Goal: Answer question/provide support

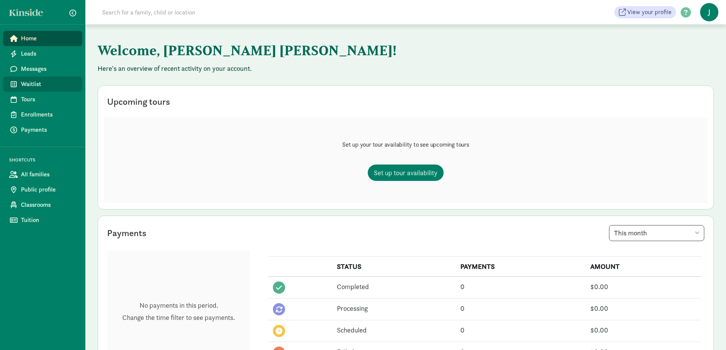
click at [29, 83] on span "Waitlist" at bounding box center [48, 84] width 55 height 9
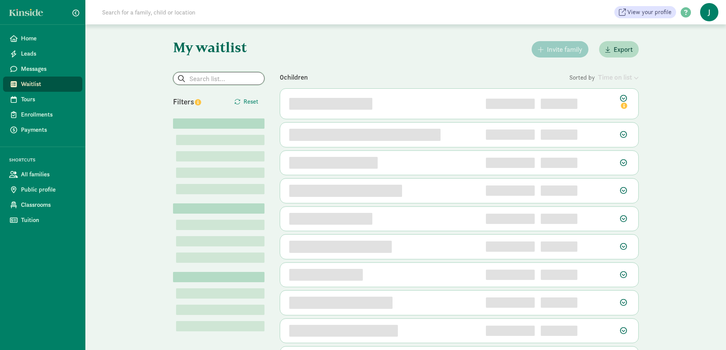
click at [203, 77] on input "search" at bounding box center [218, 78] width 91 height 12
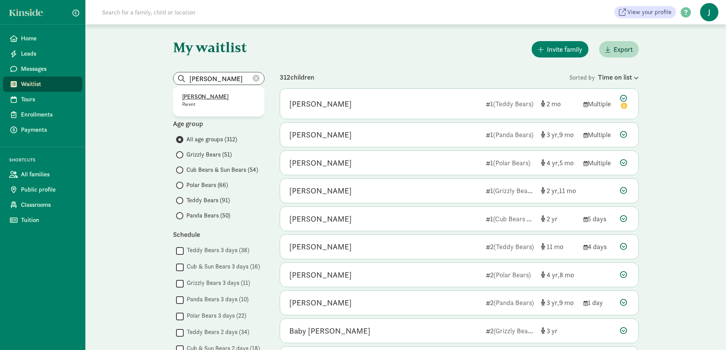
click at [201, 95] on p "[PERSON_NAME]" at bounding box center [218, 96] width 73 height 9
type input "[PERSON_NAME]"
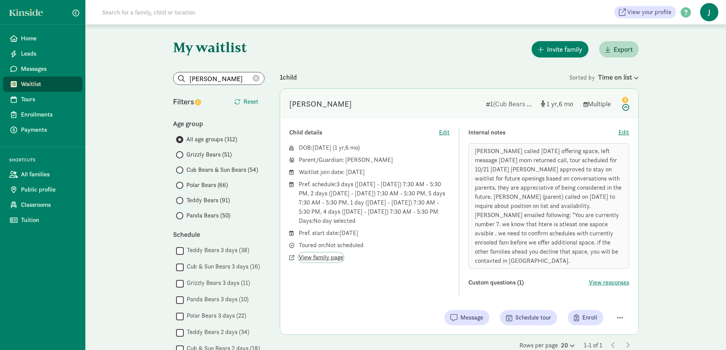
click at [312, 258] on span "View family page" at bounding box center [321, 257] width 45 height 9
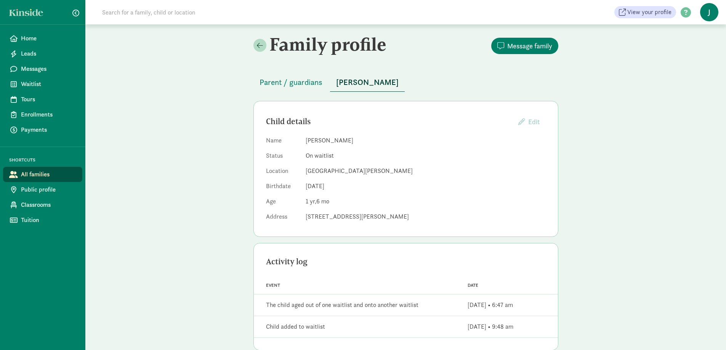
click at [349, 204] on dd "1 6" at bounding box center [426, 201] width 240 height 9
click at [288, 80] on span "Parent / guardians" at bounding box center [291, 82] width 63 height 12
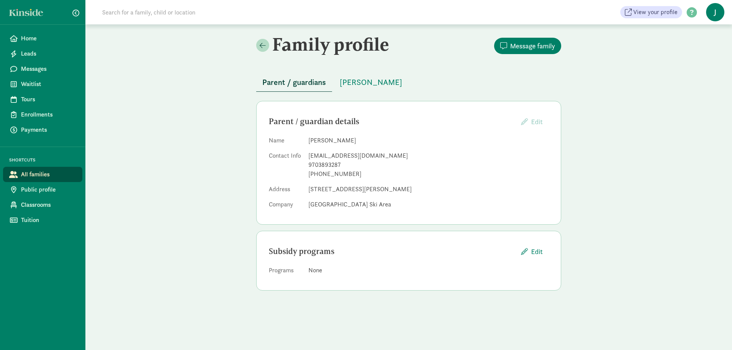
click at [242, 309] on div "Family profile Message family Parent / guardians Lenore Nathan Parent / guardia…" at bounding box center [408, 187] width 646 height 326
click at [363, 85] on span "[PERSON_NAME]" at bounding box center [371, 82] width 63 height 12
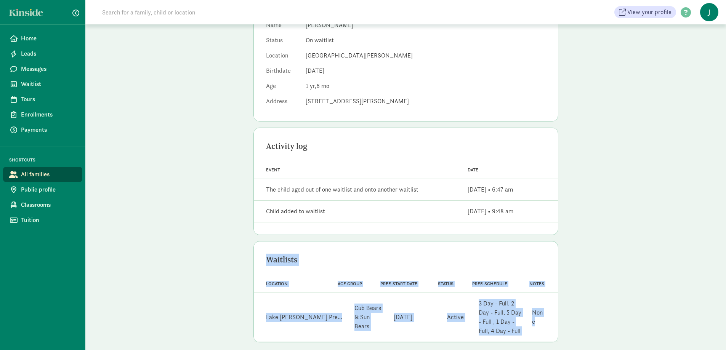
drag, startPoint x: 562, startPoint y: 354, endPoint x: 556, endPoint y: 363, distance: 10.4
click at [556, 350] on html "Home Leads Messages Waitlist Tours Enrollments Payments SHORTCUTS All families …" at bounding box center [363, 121] width 726 height 473
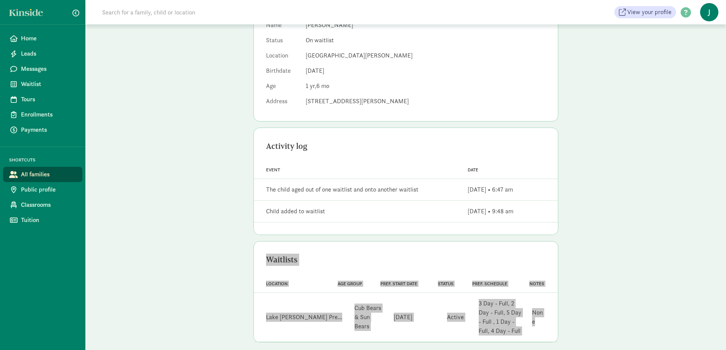
scroll to position [123, 0]
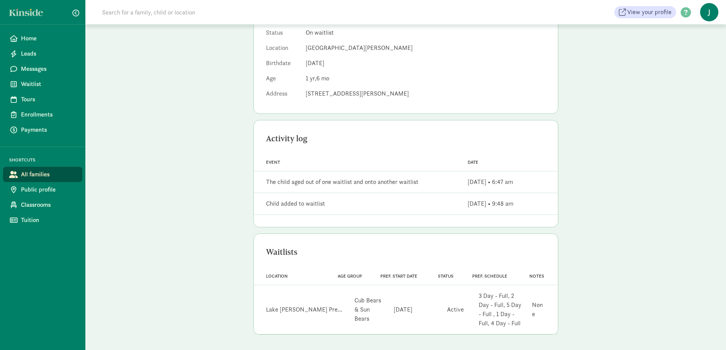
click at [593, 206] on div "Family profile Message family Parent / guardians Lenore Nathan Child details Ed…" at bounding box center [405, 125] width 641 height 449
click at [604, 197] on div "Family profile Message family Parent / guardians Lenore Nathan Child details Ed…" at bounding box center [405, 125] width 641 height 449
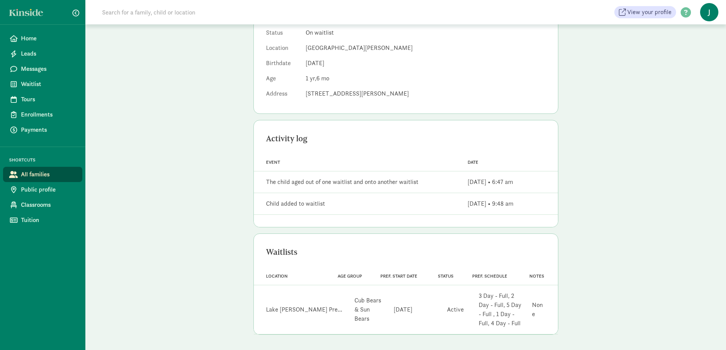
click at [612, 141] on div "Family profile Message family Parent / guardians Lenore Nathan Child details Ed…" at bounding box center [405, 125] width 641 height 449
click at [651, 154] on div "Family profile Message family Parent / guardians Lenore Nathan Child details Ed…" at bounding box center [405, 125] width 641 height 449
